Goal: Transaction & Acquisition: Register for event/course

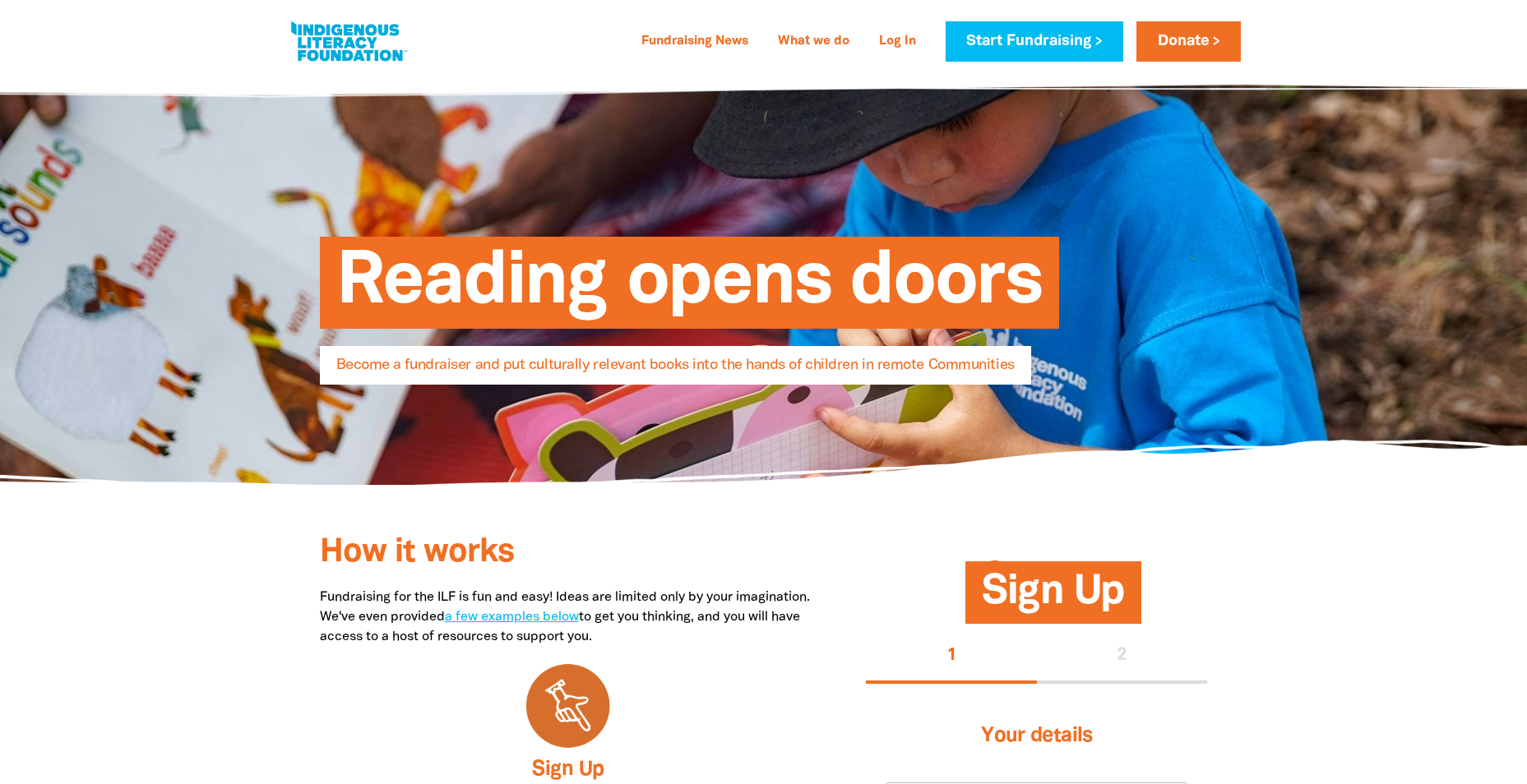
select select "AU"
click at [410, 560] on span "How it works" at bounding box center [417, 552] width 194 height 30
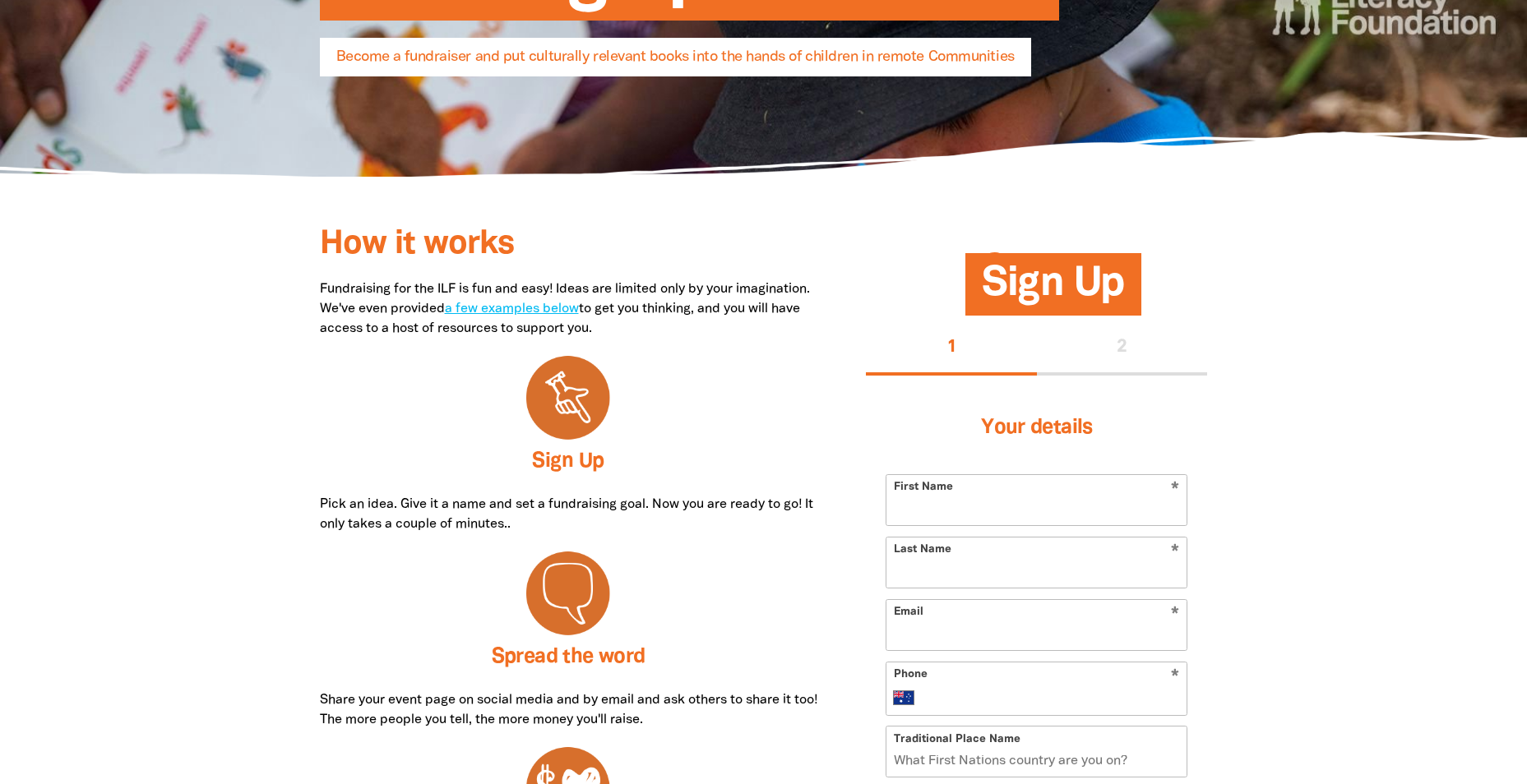
scroll to position [493, 0]
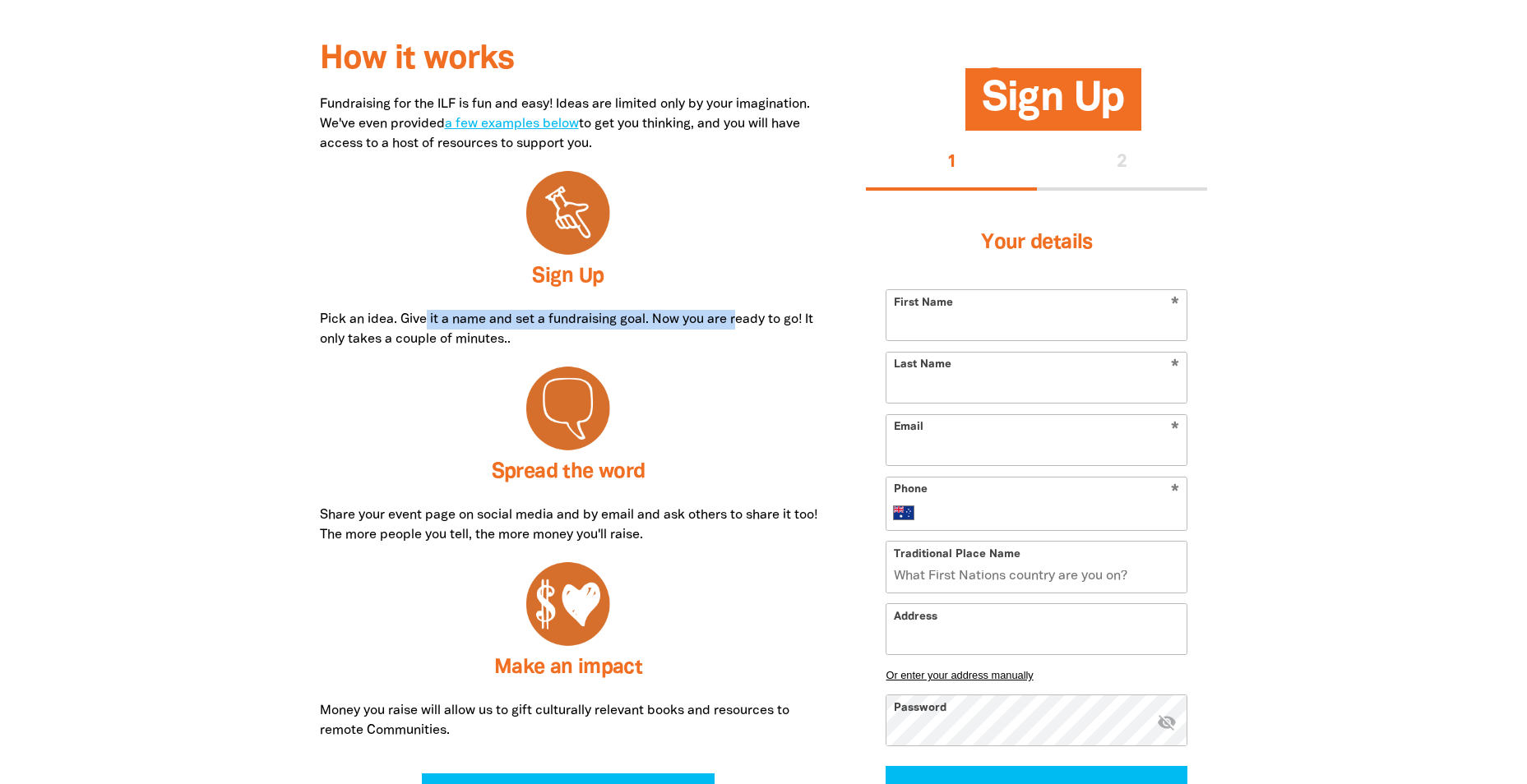
drag, startPoint x: 424, startPoint y: 316, endPoint x: 744, endPoint y: 321, distance: 320.0
click at [744, 321] on p "Pick an idea. Give it a name and set a fundraising goal. Now you are ready to g…" at bounding box center [568, 330] width 497 height 40
click at [998, 575] on input "Traditional Place Name" at bounding box center [1037, 567] width 300 height 50
click at [706, 546] on div at bounding box center [568, 606] width 497 height 123
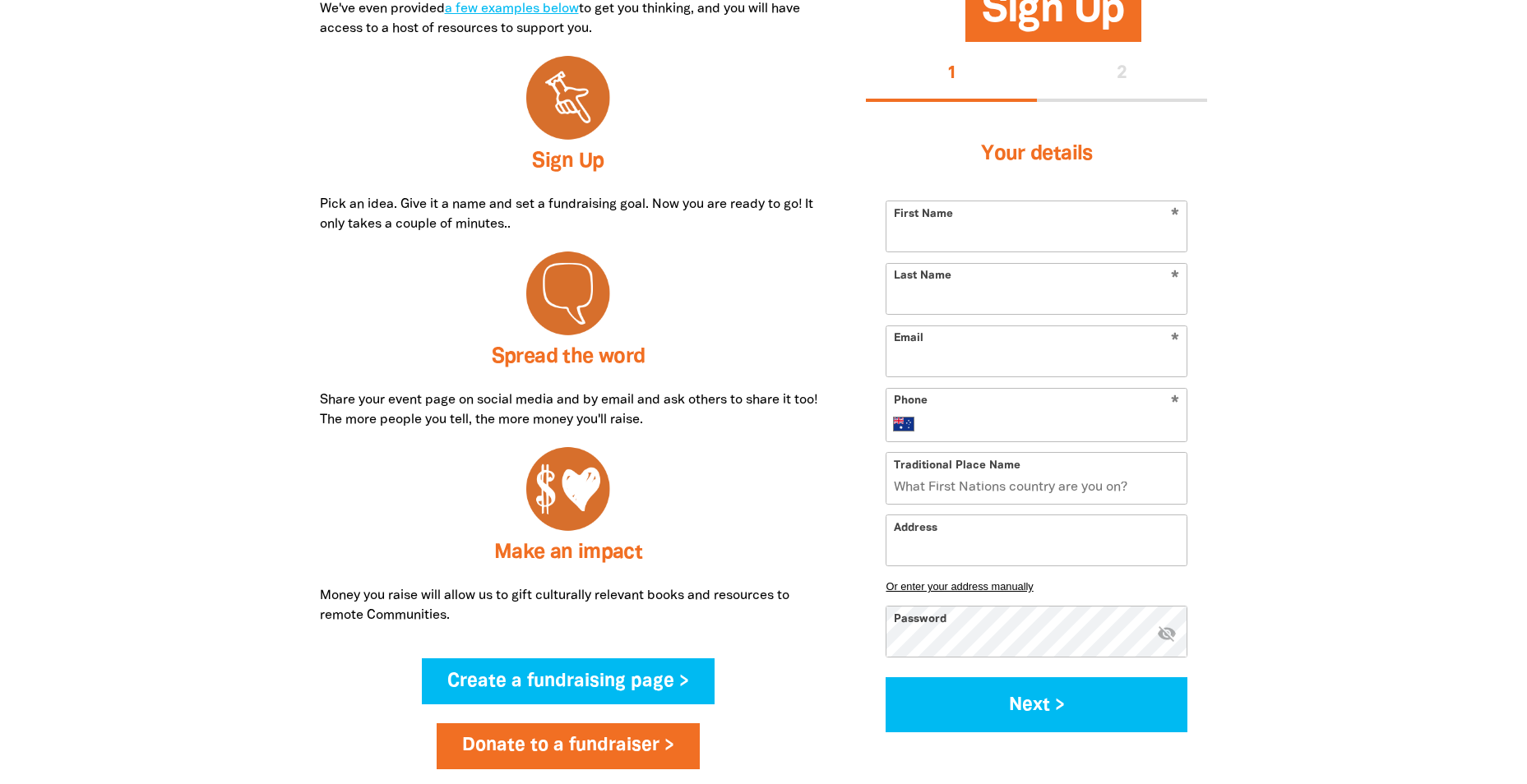
scroll to position [329, 0]
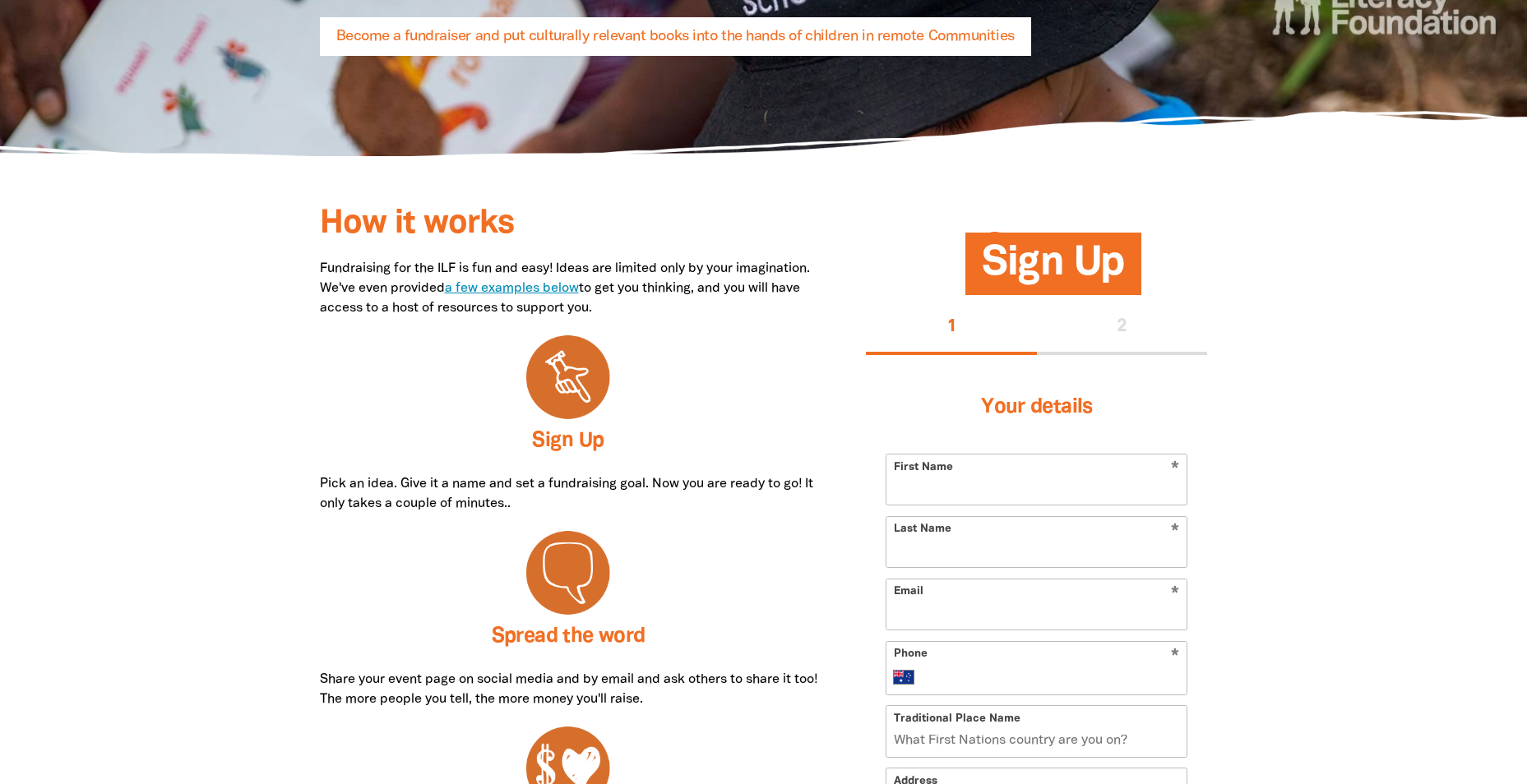
click at [579, 286] on link "a few examples below" at bounding box center [512, 288] width 134 height 11
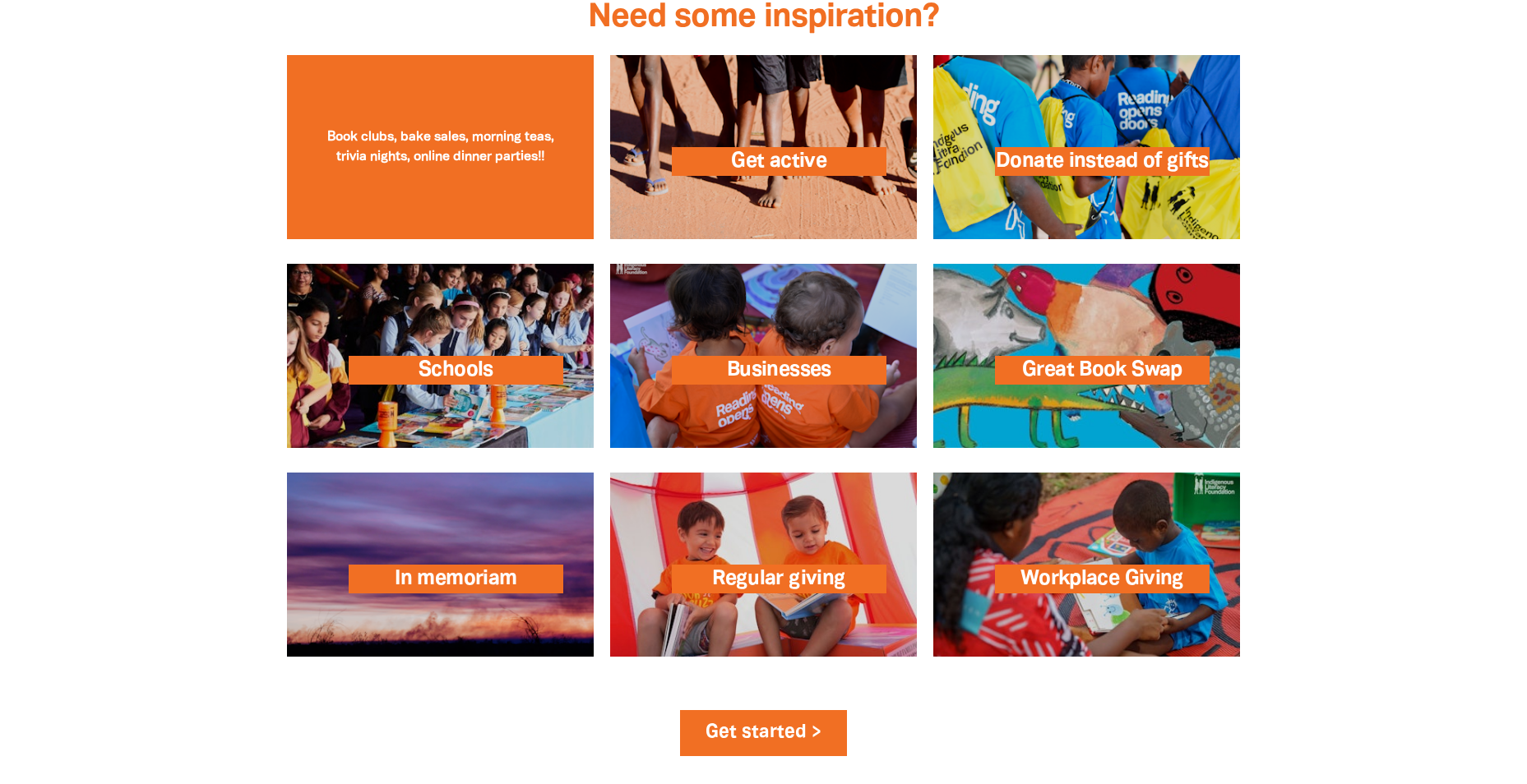
click at [361, 142] on div "Host an event Book clubs, bake sales, morning teas, trivia nights, online dinne…" at bounding box center [441, 147] width 307 height 184
click at [428, 147] on link at bounding box center [441, 147] width 307 height 184
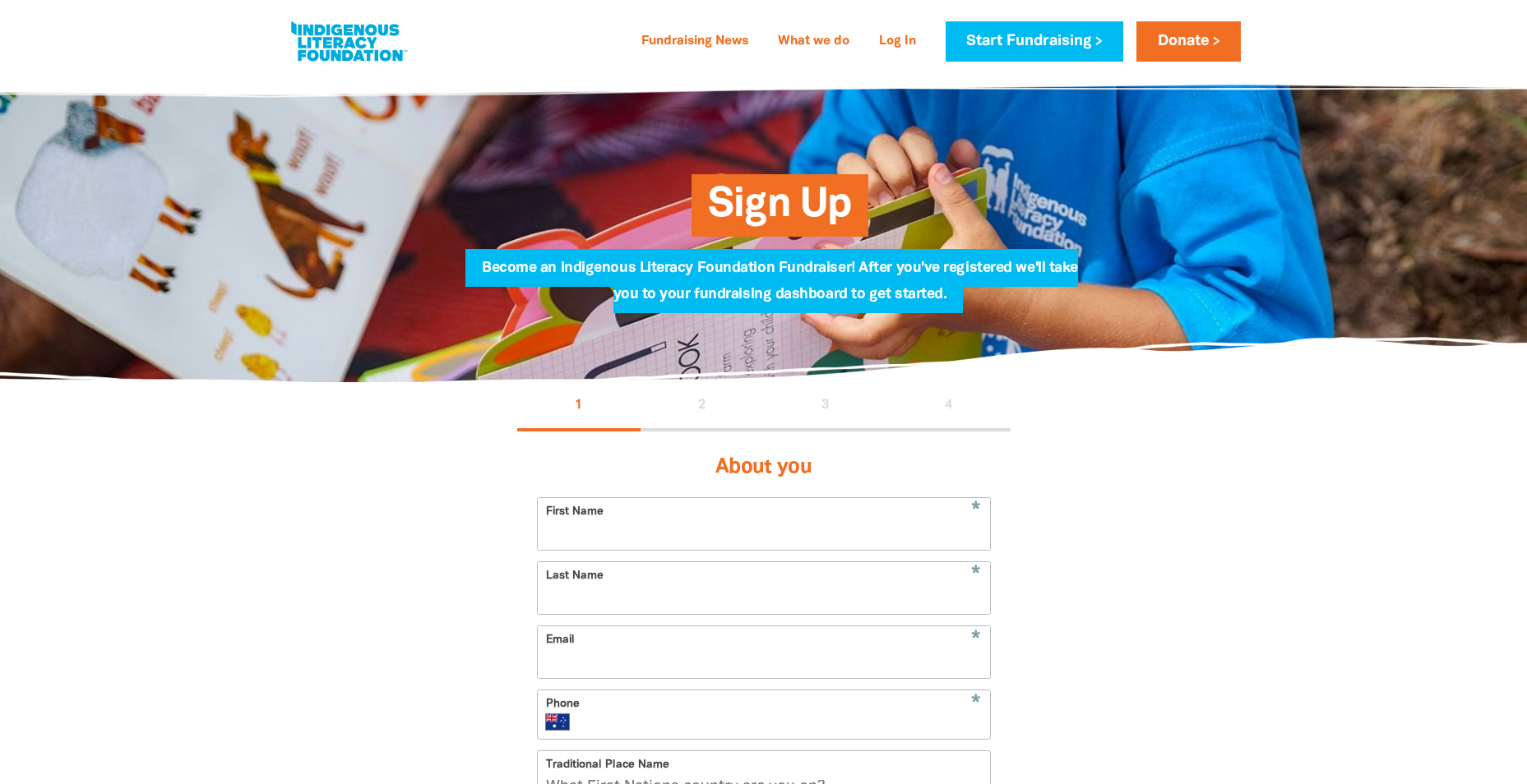
select select "AU"
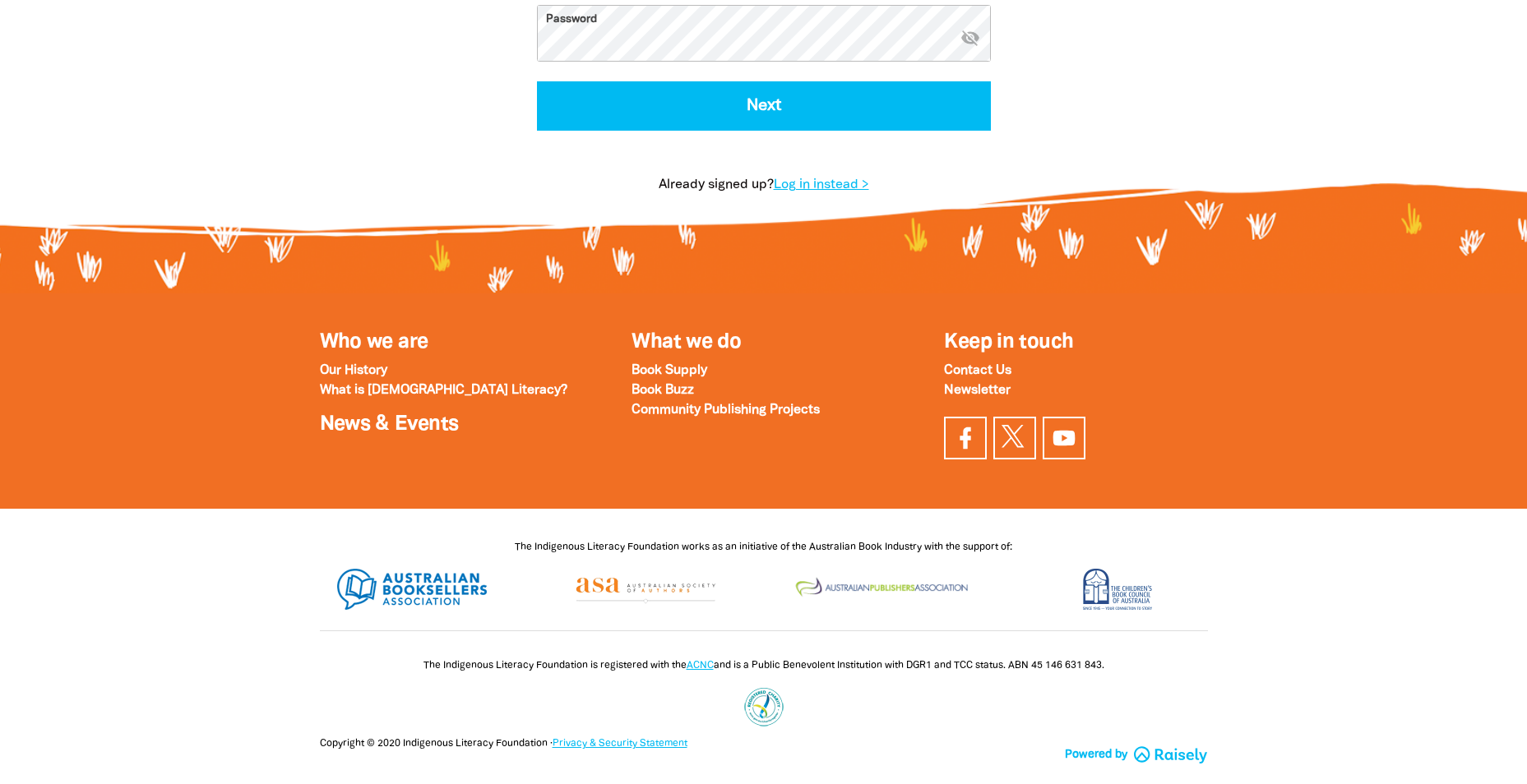
scroll to position [955, 0]
